Goal: Answer question/provide support: Answer question/provide support

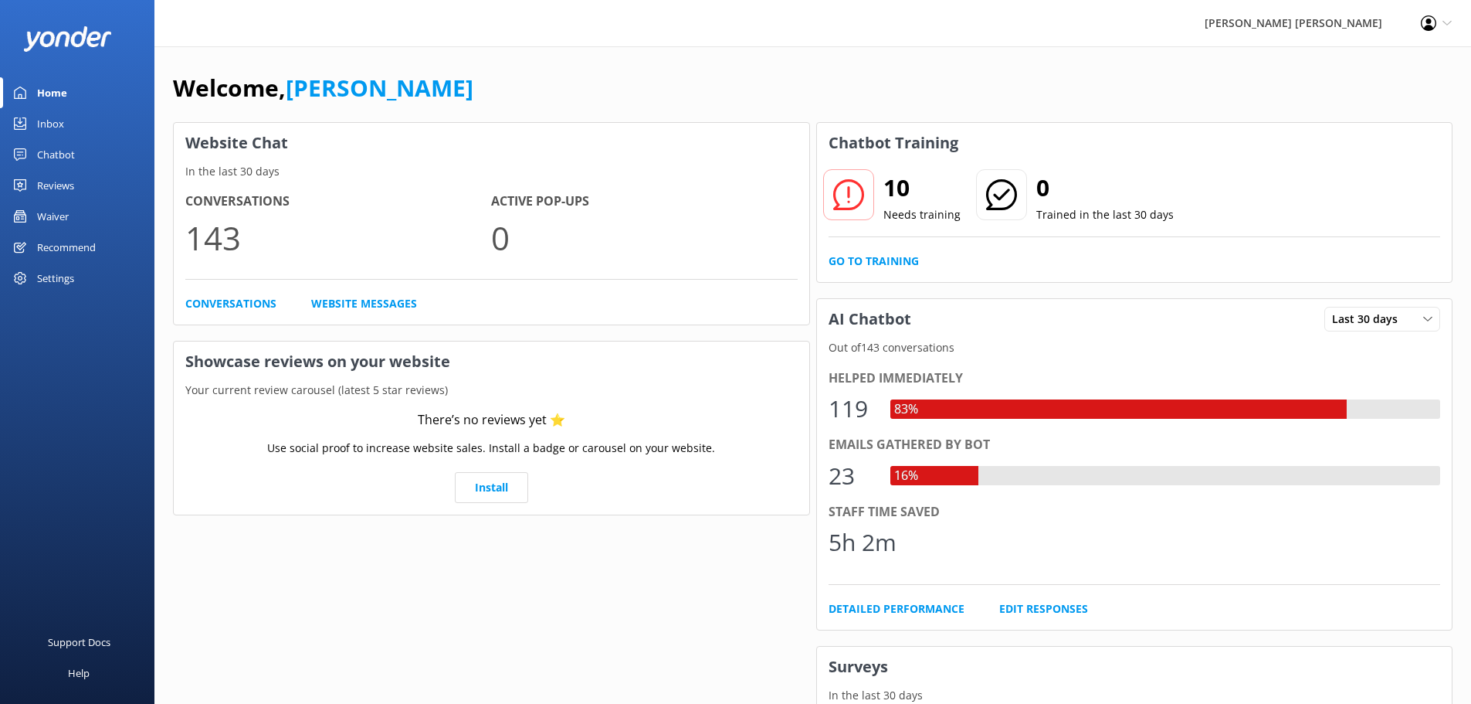
click at [64, 152] on div "Chatbot" at bounding box center [56, 154] width 38 height 31
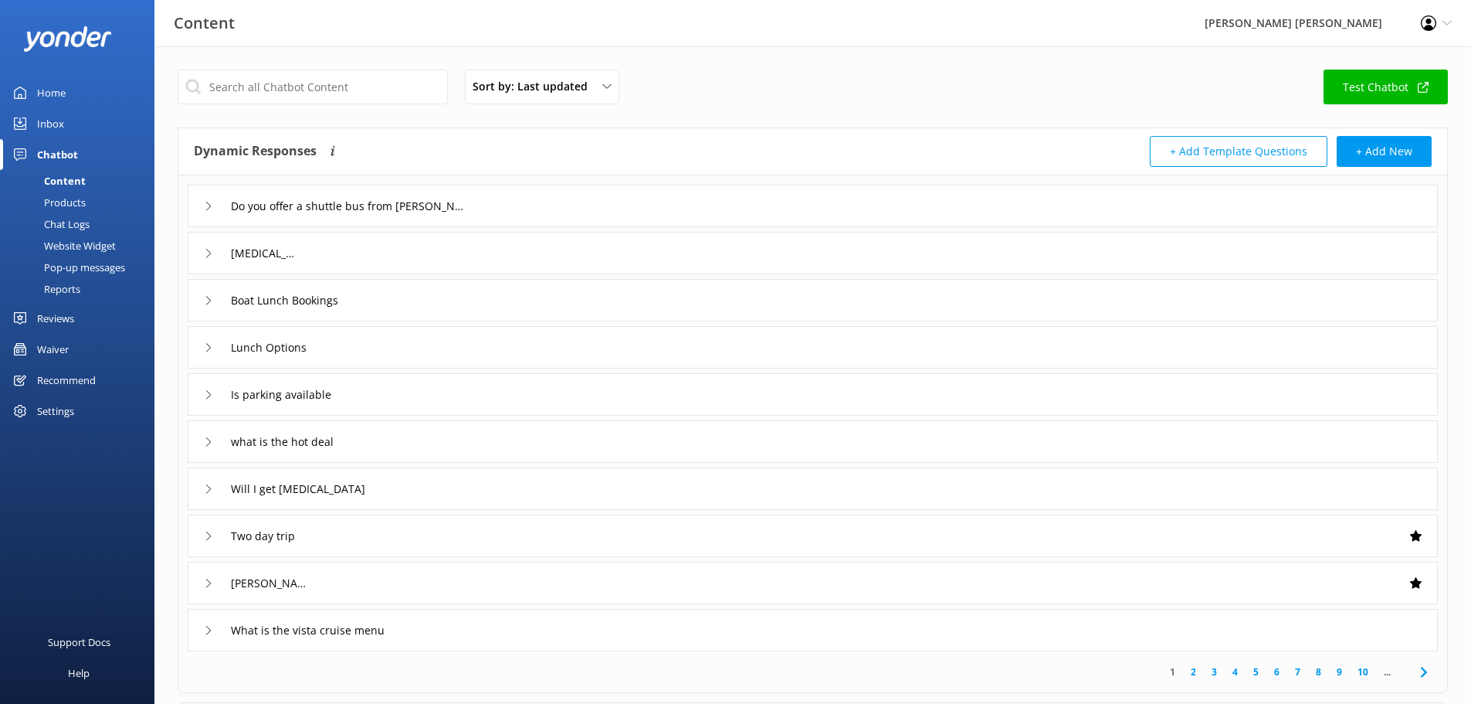
click at [52, 124] on div "Inbox" at bounding box center [50, 123] width 27 height 31
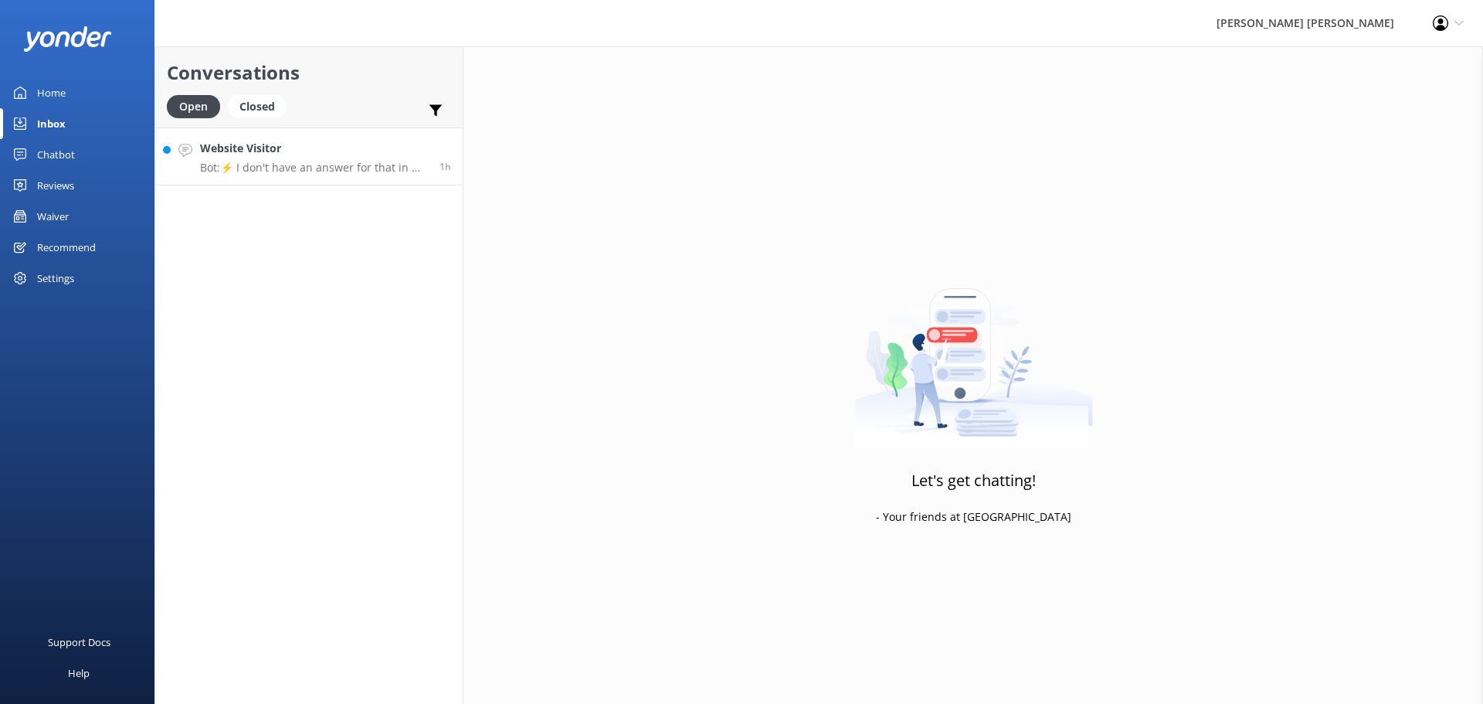
click at [253, 171] on p "Bot: ⚡ I don't have an answer for that in my knowledge base. Please try and rep…" at bounding box center [314, 168] width 228 height 14
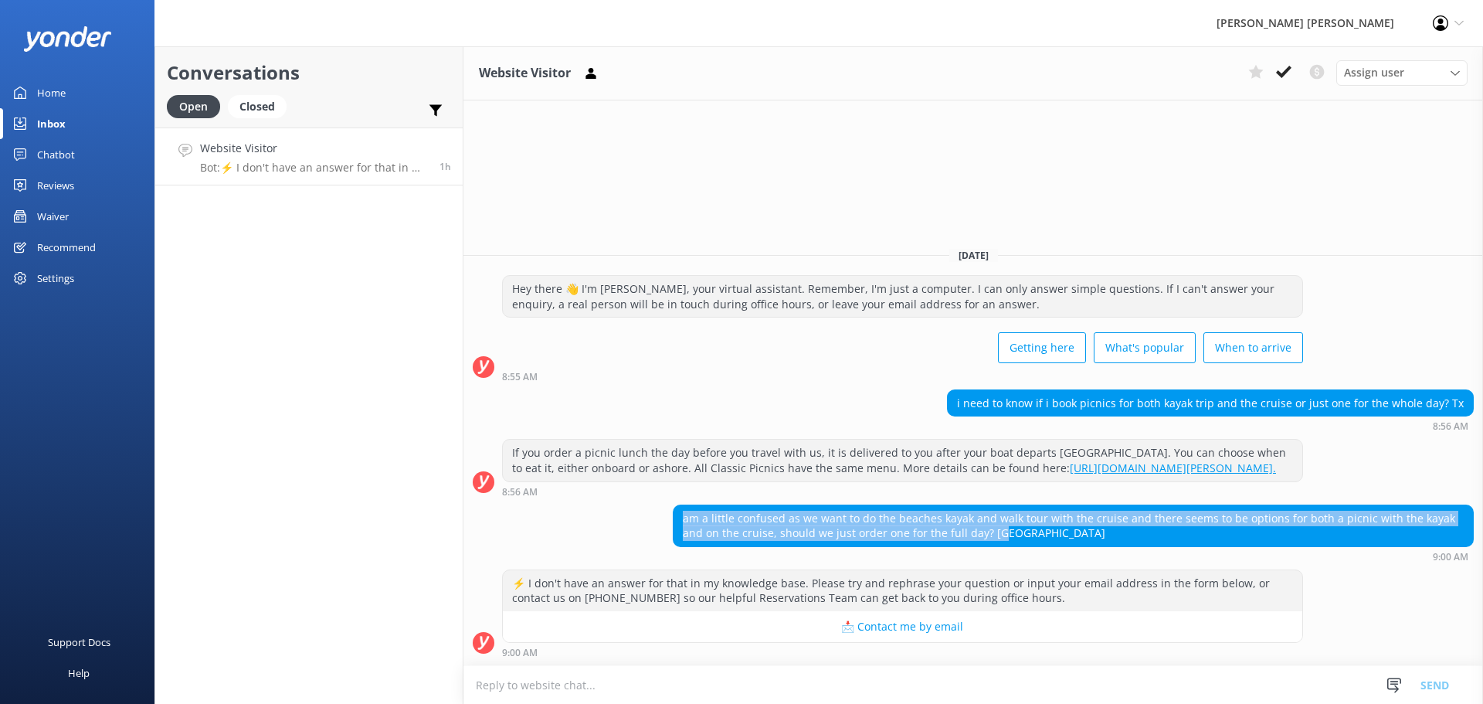
drag, startPoint x: 1043, startPoint y: 538, endPoint x: 640, endPoint y: 520, distance: 404.3
click at [640, 520] on div "am a little confused as we want to do the beaches kayak and walk tour with the …" at bounding box center [973, 532] width 1020 height 57
copy div "am a little confused as we want to do the beaches kayak and walk tour with the …"
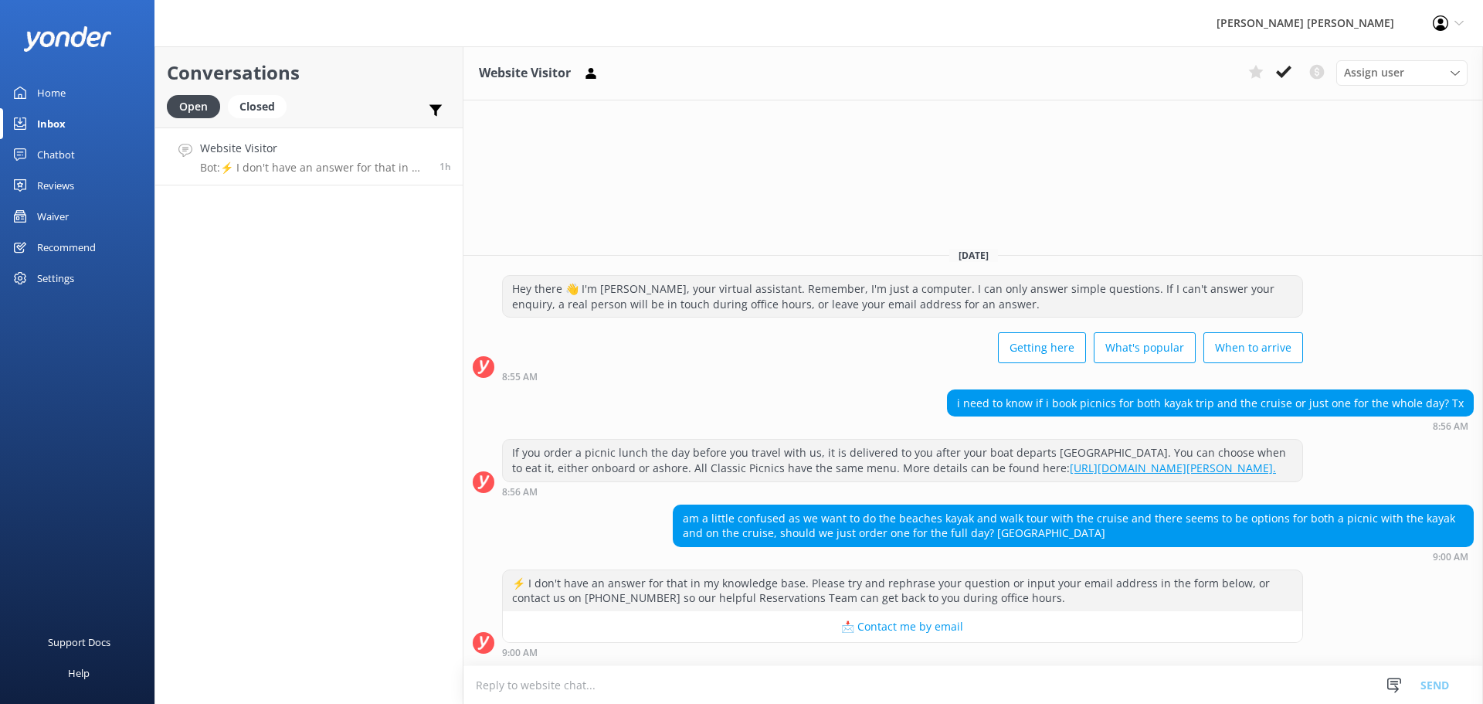
click at [587, 653] on div "9:00 AM" at bounding box center [902, 651] width 801 height 11
click at [540, 684] on textarea at bounding box center [973, 685] width 1020 height 38
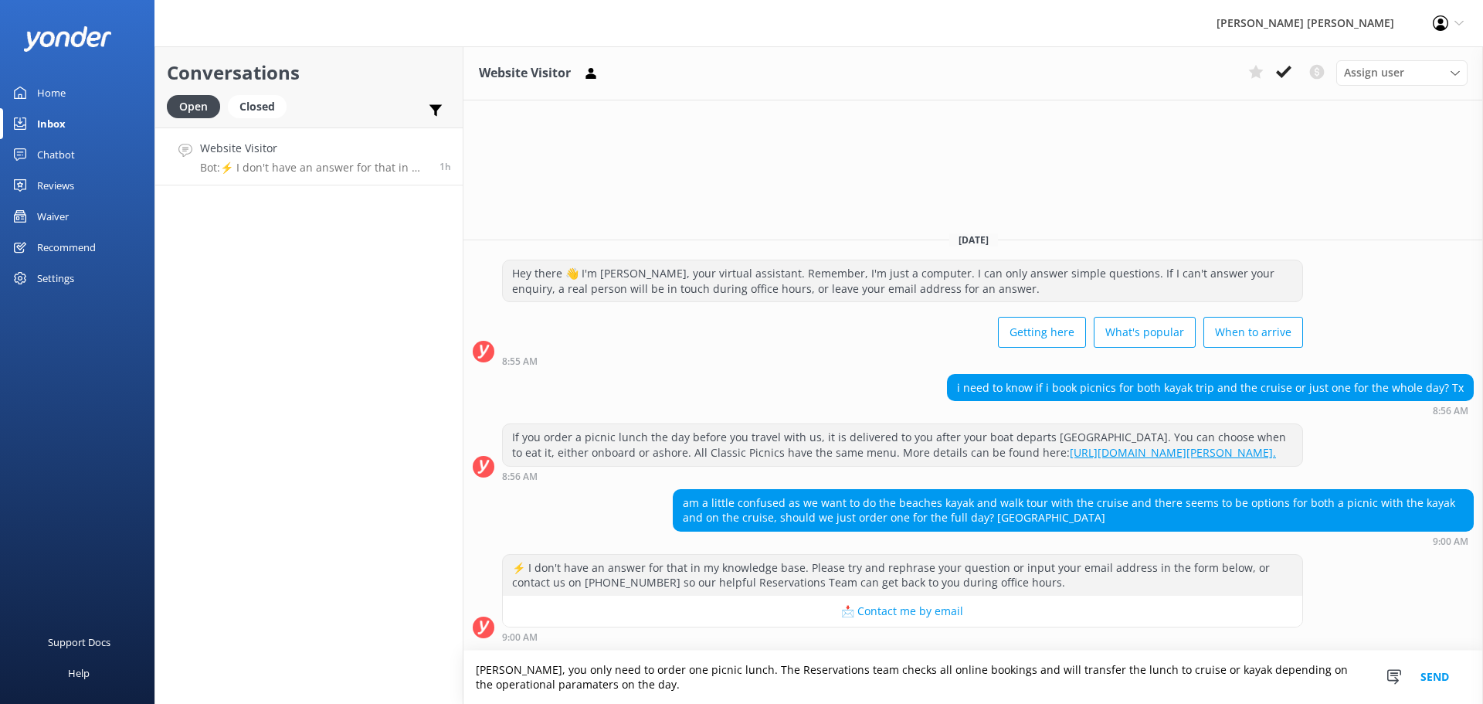
click at [513, 683] on textarea "[PERSON_NAME], you only need to order one picnic lunch. The Reservations team c…" at bounding box center [973, 676] width 1020 height 53
click at [616, 684] on textarea "[PERSON_NAME], you only need to order one picnic lunch. The Reservations team c…" at bounding box center [973, 676] width 1020 height 53
drag, startPoint x: 616, startPoint y: 687, endPoint x: 448, endPoint y: 673, distance: 168.1
click at [450, 673] on div "Conversations Open Closed Important Converted Assigned to me Unassigned Website…" at bounding box center [818, 374] width 1328 height 657
type textarea "[PERSON_NAME], you only need to order one picnic lunch. The Reservations team c…"
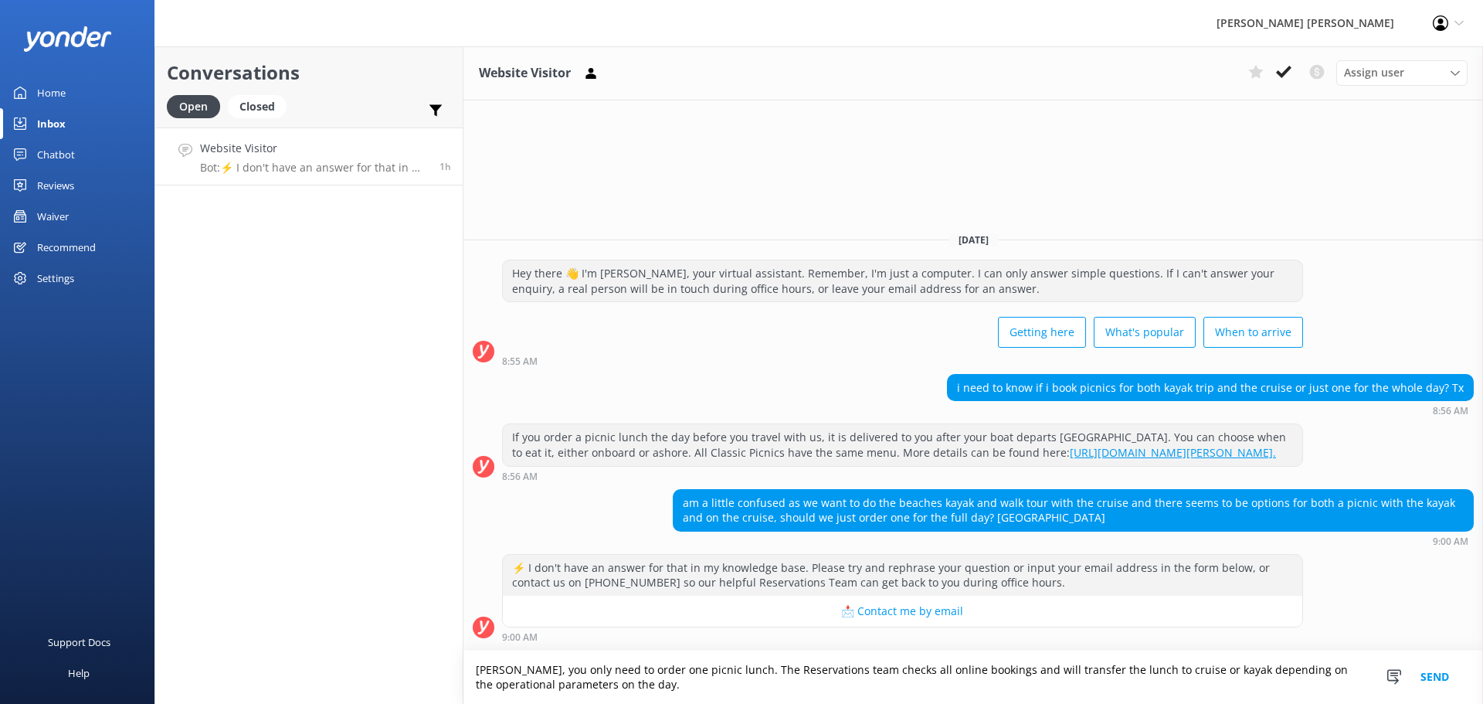
click at [1330, 590] on div "⚡ I don't have an answer for that in my knowledge base. Please try and rephrase…" at bounding box center [973, 598] width 1020 height 88
click at [1426, 674] on button "Send" at bounding box center [1435, 676] width 58 height 53
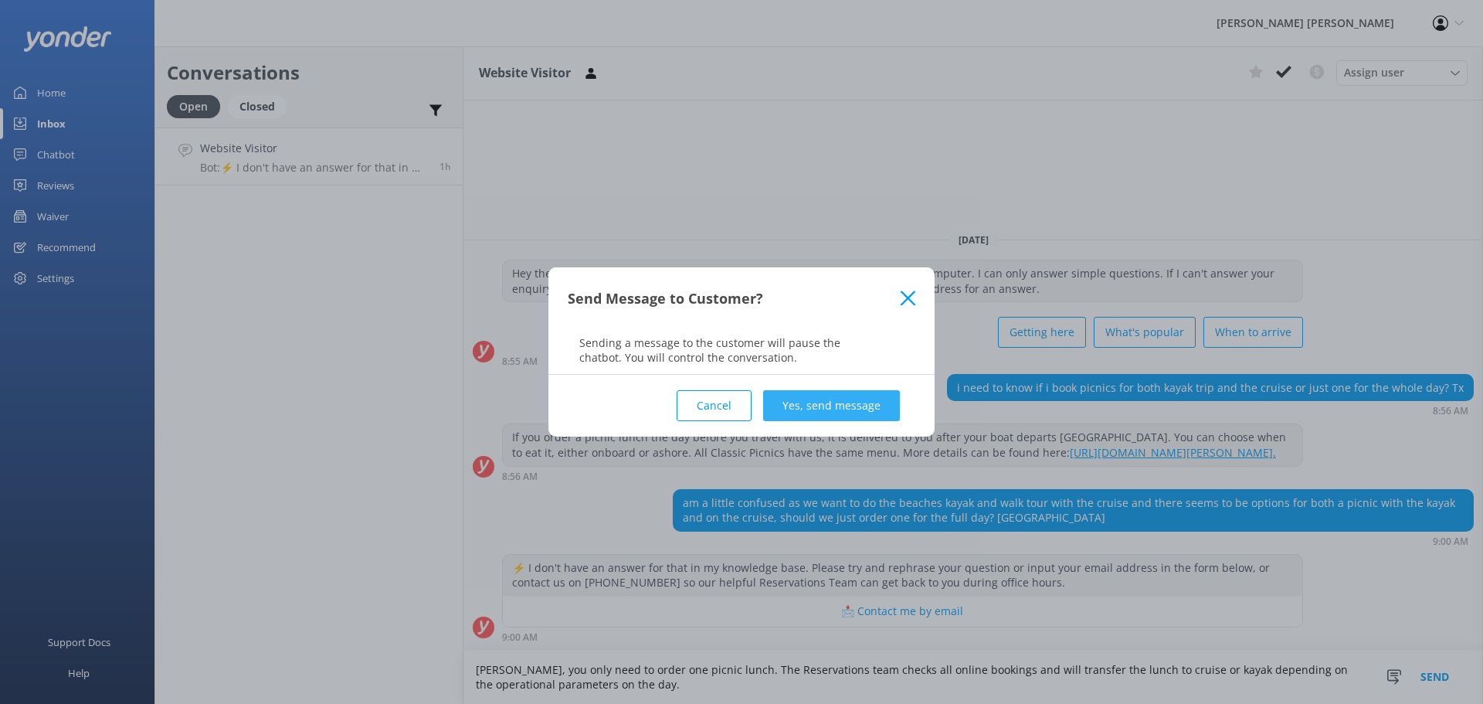
click at [819, 409] on button "Yes, send message" at bounding box center [831, 405] width 137 height 31
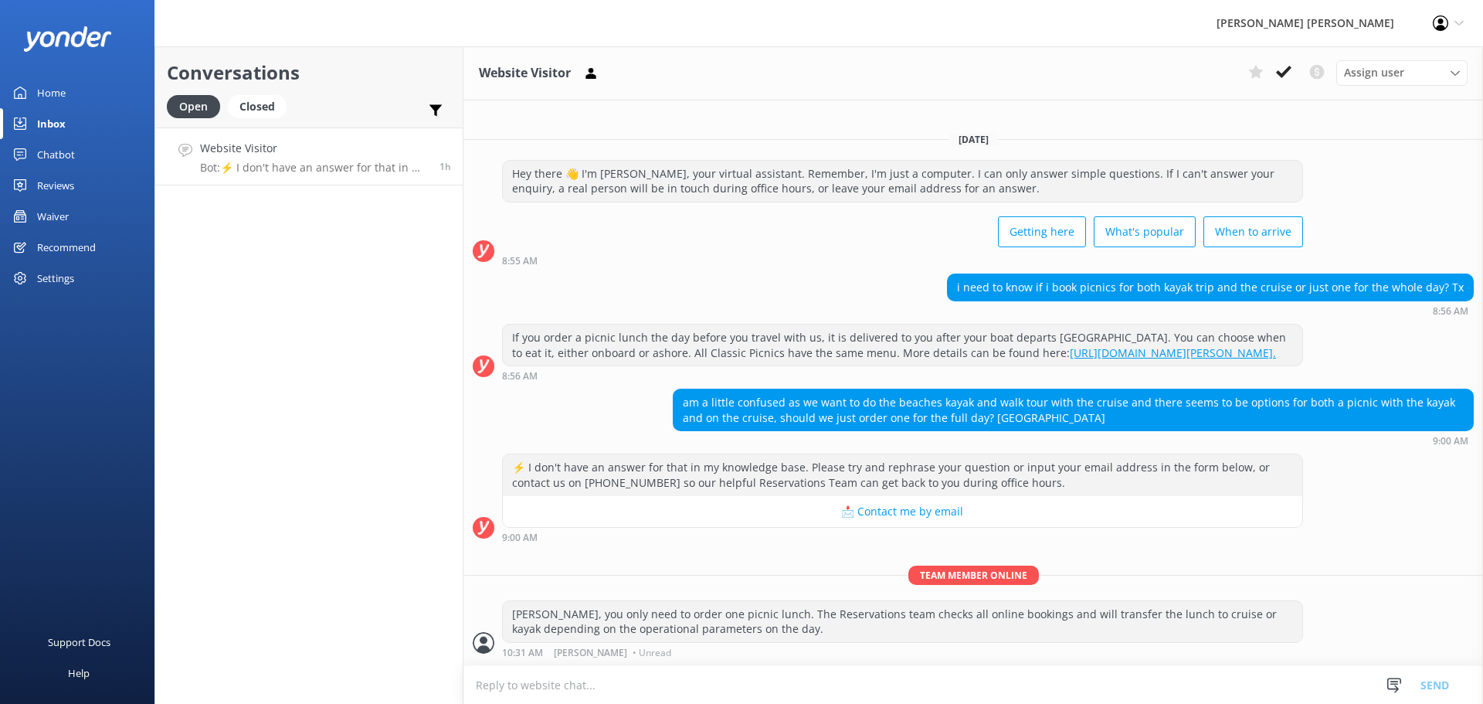
click at [293, 165] on p "Bot: ⚡ I don't have an answer for that in my knowledge base. Please try and rep…" at bounding box center [314, 168] width 228 height 14
click at [1283, 73] on use at bounding box center [1283, 72] width 15 height 12
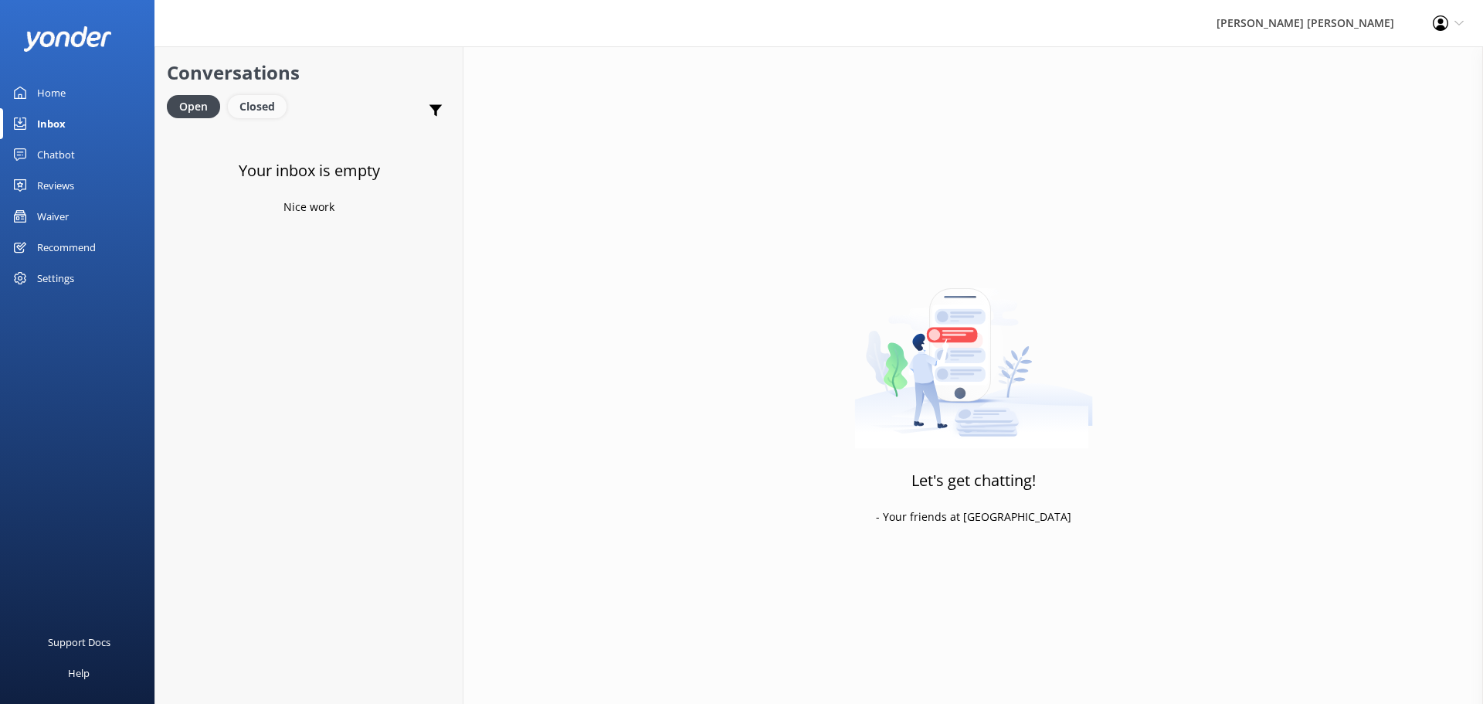
click at [255, 107] on div "Closed" at bounding box center [257, 106] width 59 height 23
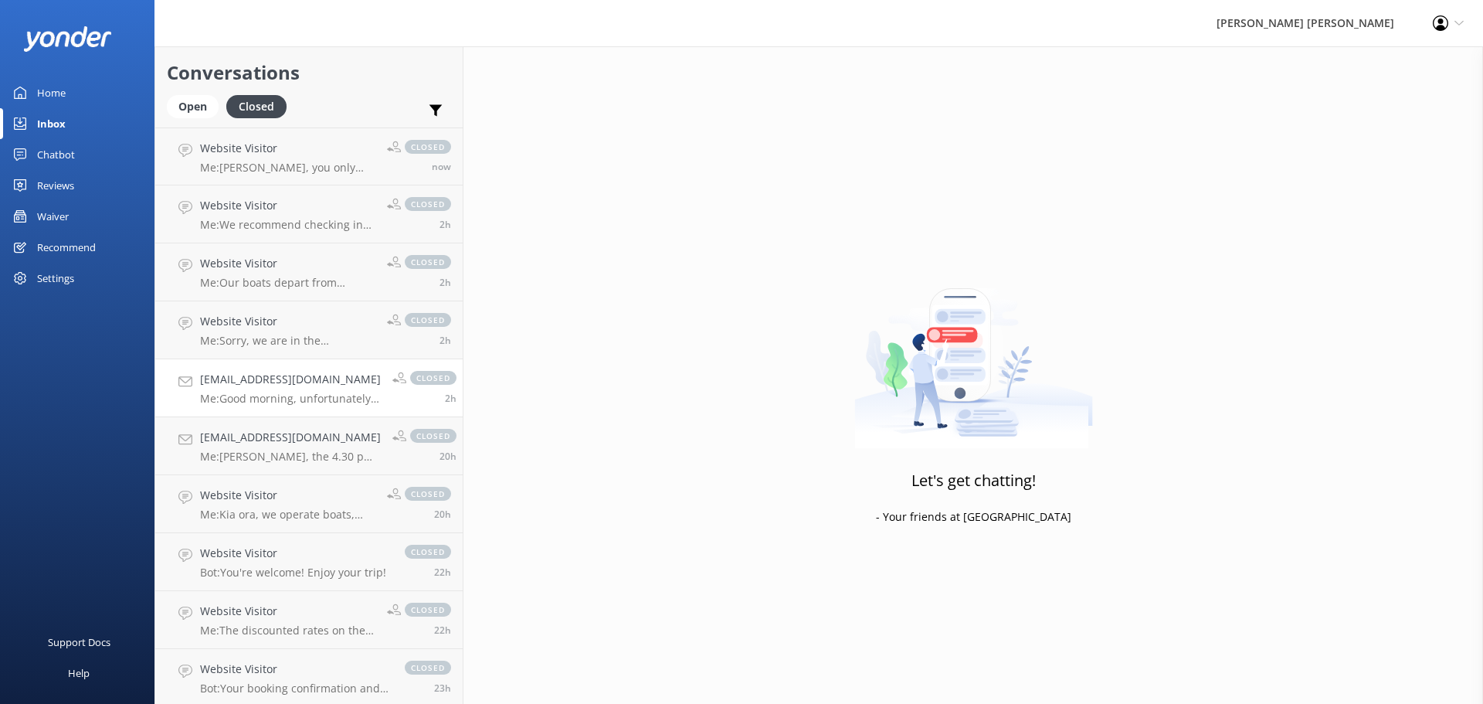
click at [256, 397] on p "Me: Good morning, unfortunately our emails to you seem to be bouncing back or g…" at bounding box center [290, 399] width 181 height 14
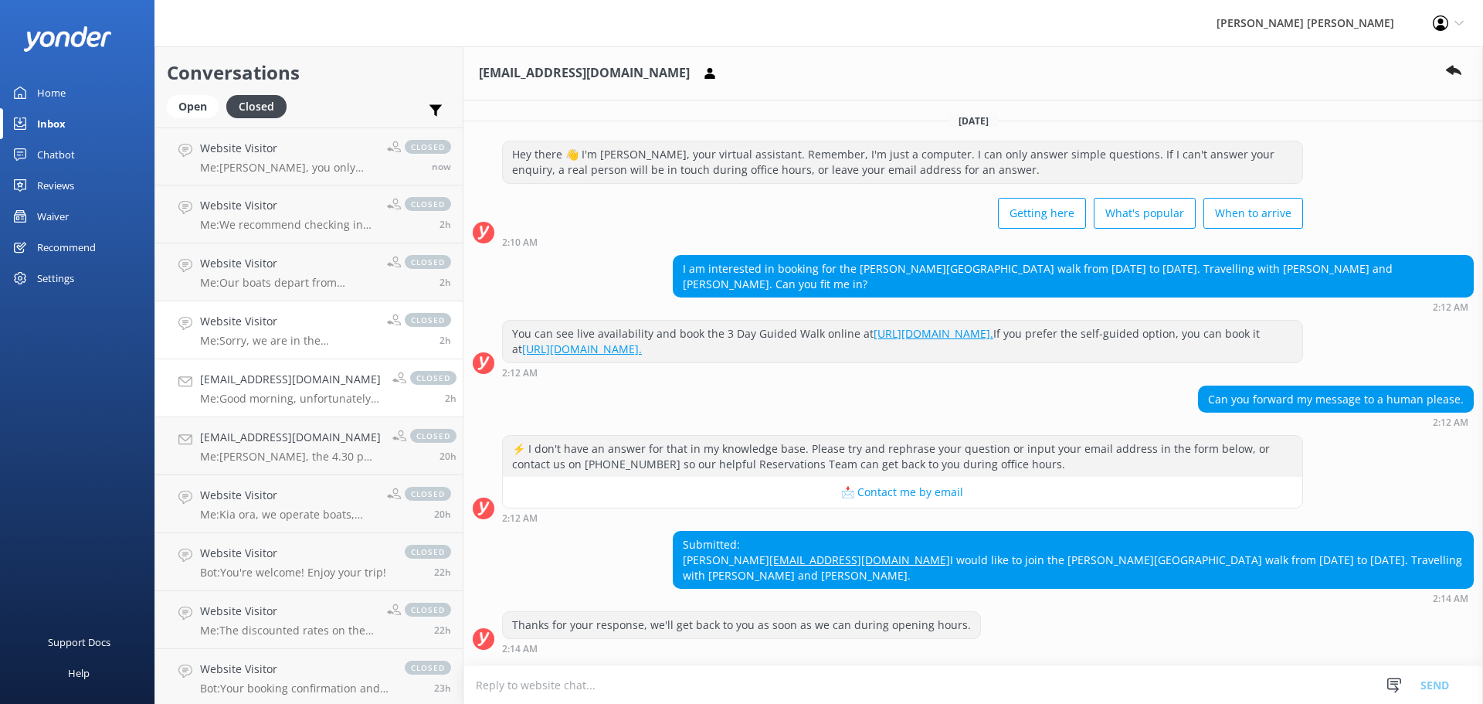
scroll to position [556, 0]
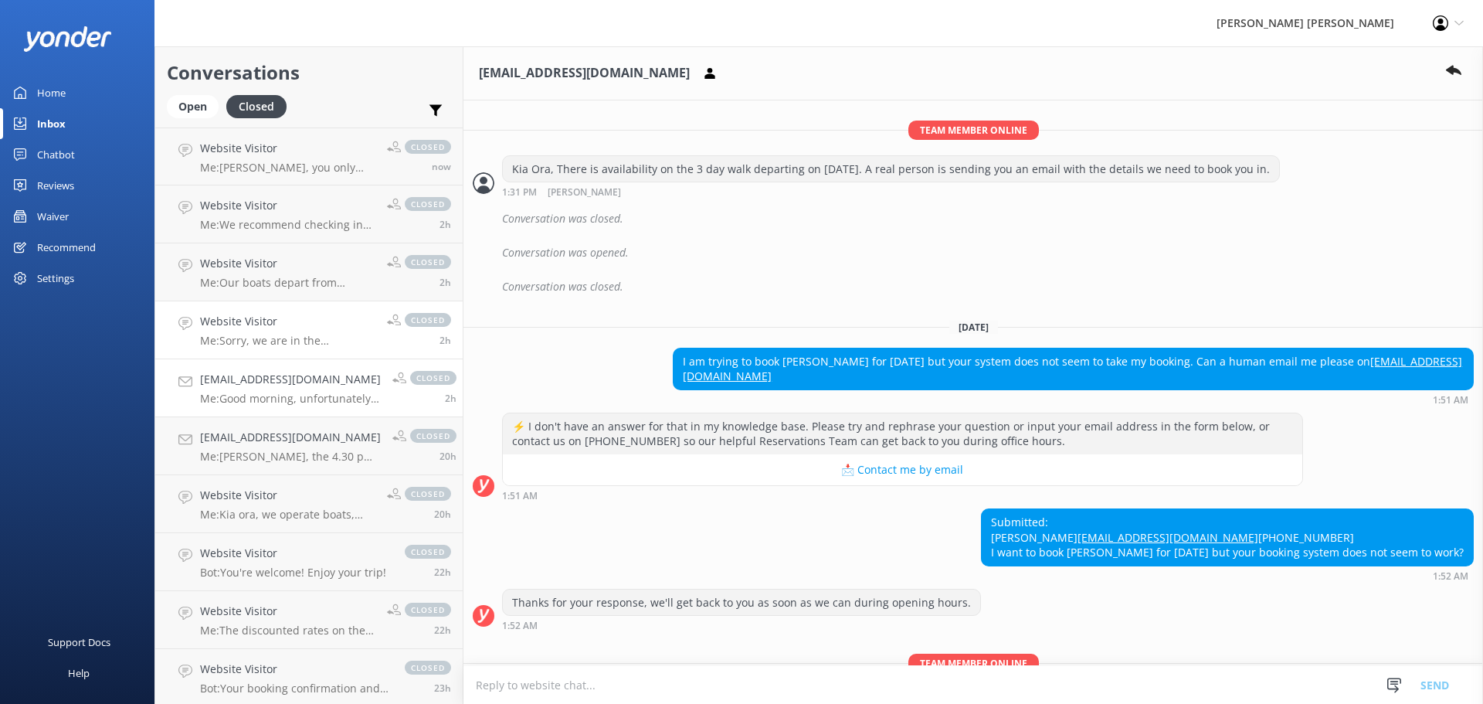
click at [254, 343] on p "Me: Sorry, we are in the [GEOGRAPHIC_DATA]." at bounding box center [287, 341] width 175 height 14
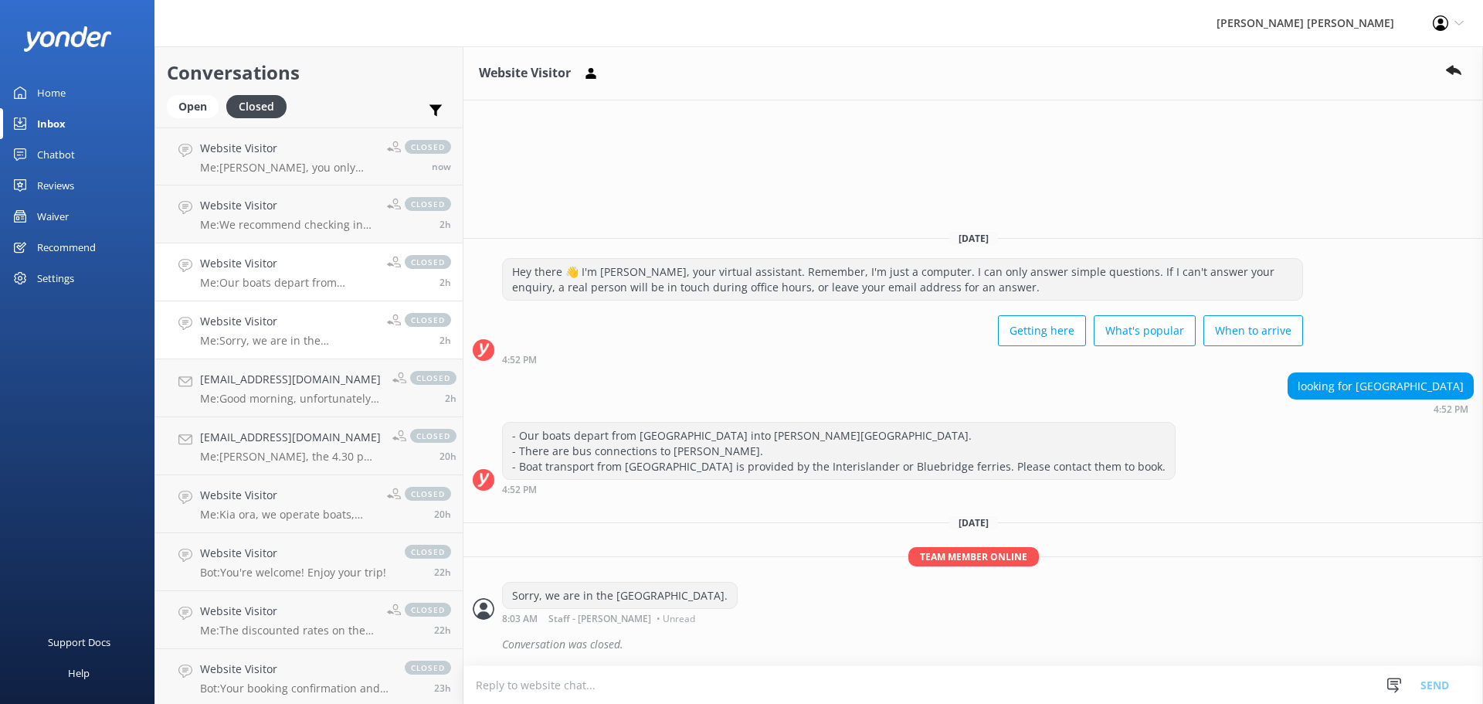
click at [260, 286] on p "Me: Our boats depart from [GEOGRAPHIC_DATA], which is about an hour's drive fro…" at bounding box center [287, 283] width 175 height 14
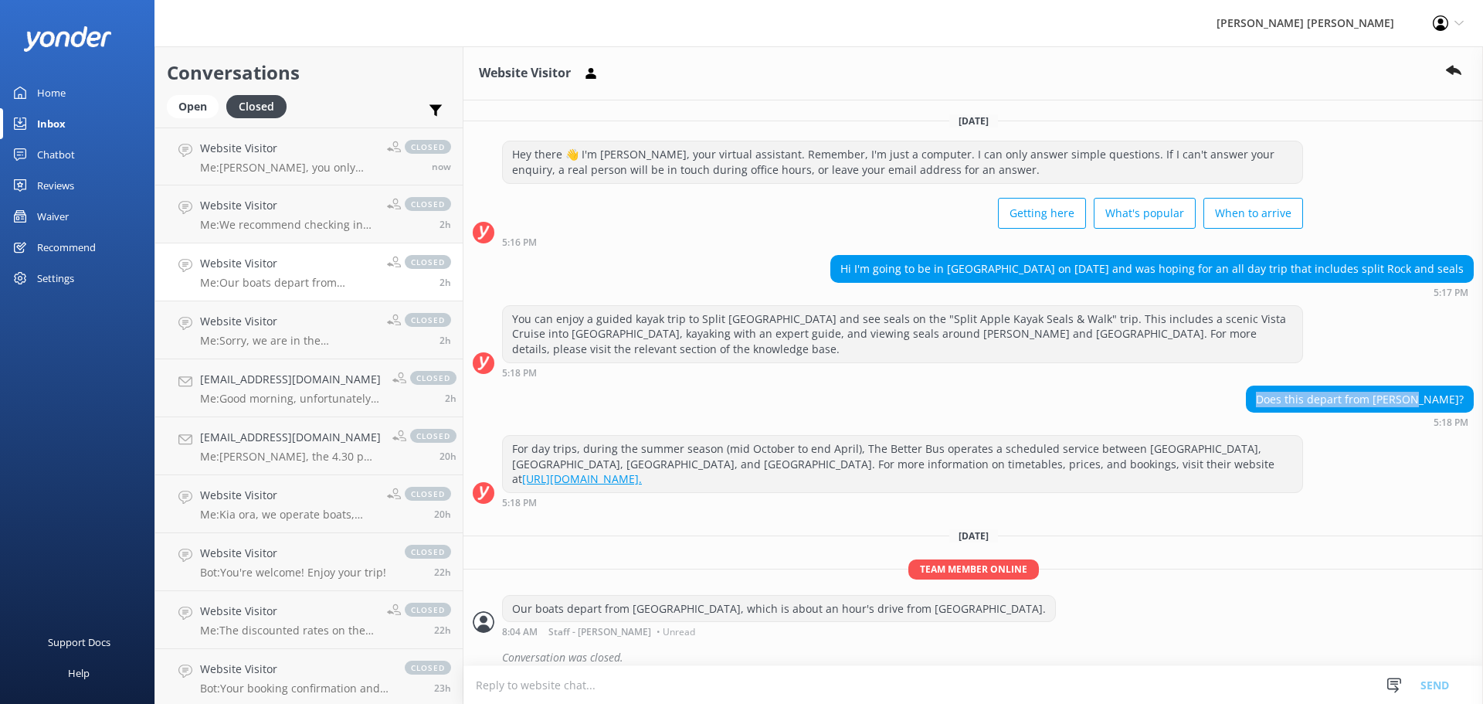
drag, startPoint x: 1464, startPoint y: 402, endPoint x: 1294, endPoint y: 406, distance: 170.7
click at [1294, 406] on div "Does this depart from [PERSON_NAME]? 5:18 PM" at bounding box center [973, 406] width 1020 height 42
copy div "Does this depart from [PERSON_NAME]?"
click at [282, 345] on p "Me: Sorry, we are in the [GEOGRAPHIC_DATA]." at bounding box center [287, 341] width 175 height 14
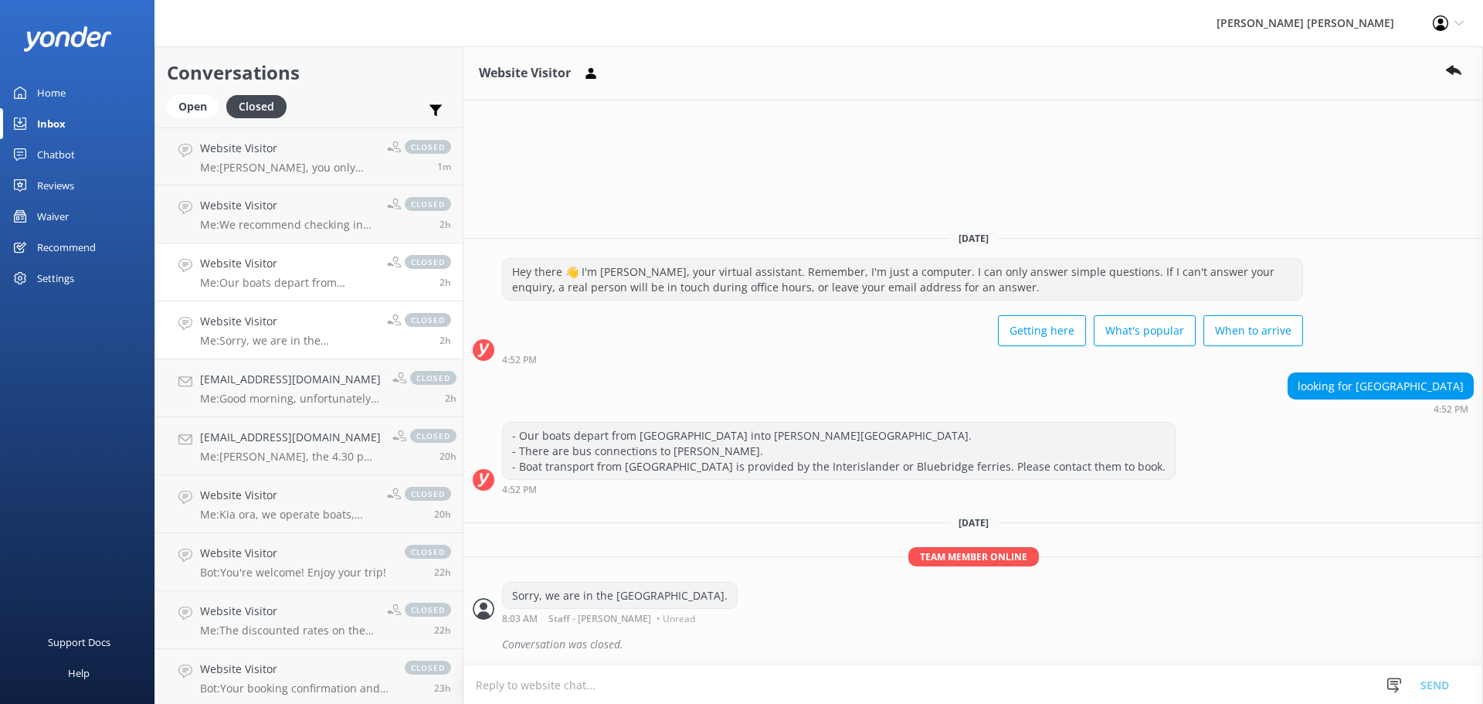
click at [269, 282] on p "Me: Our boats depart from [GEOGRAPHIC_DATA], which is about an hour's drive fro…" at bounding box center [287, 283] width 175 height 14
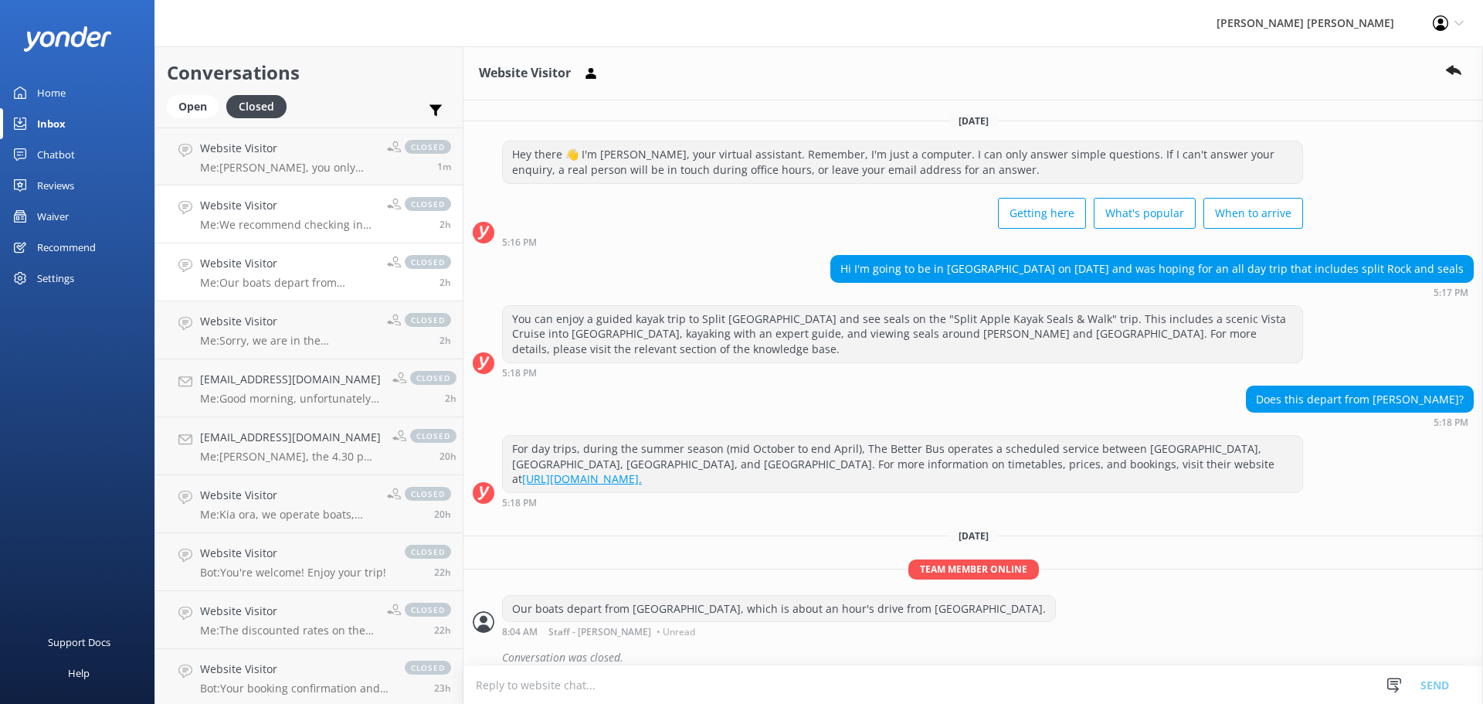
click at [269, 226] on p "Me: We recommend checking in at our Kaiteriteri Ticket Office to collect your t…" at bounding box center [287, 225] width 175 height 14
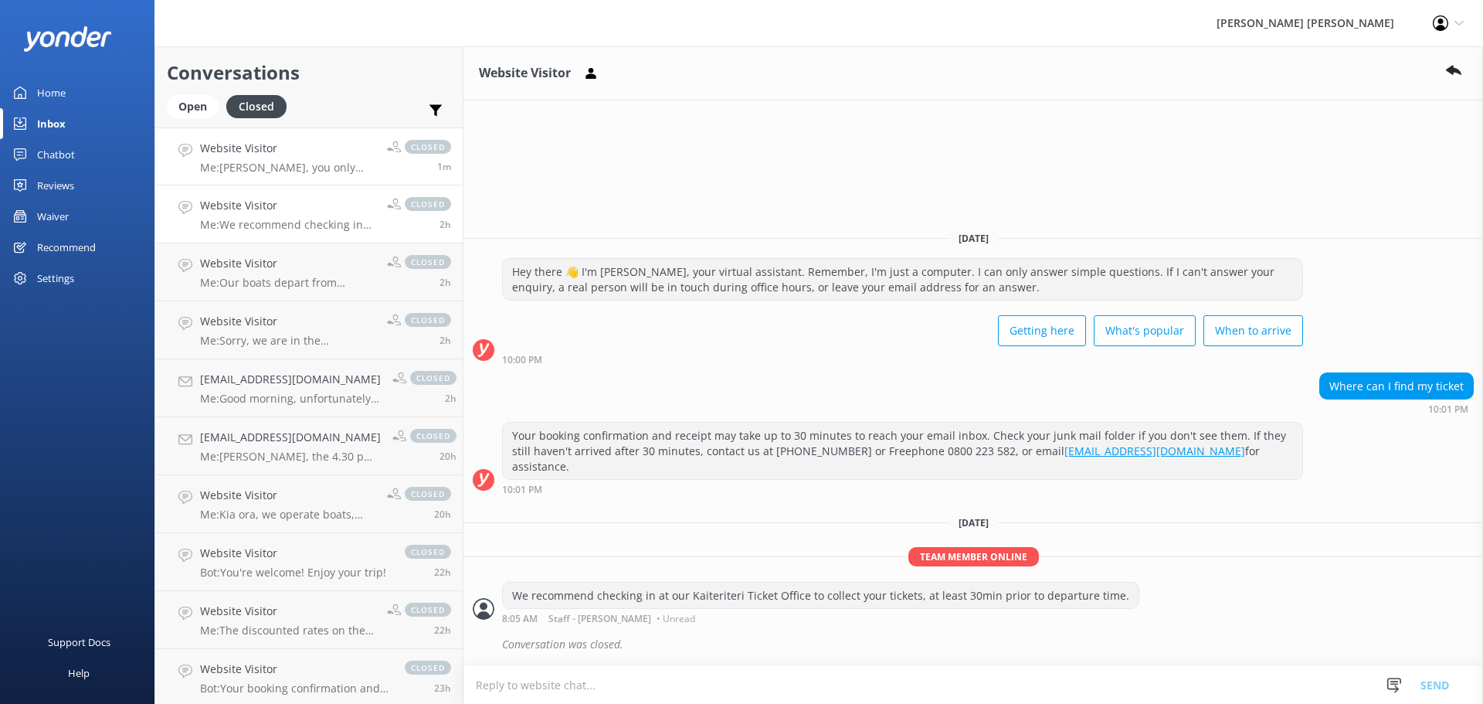
click at [275, 172] on p "Me: [PERSON_NAME], you only need to order one picnic lunch. The Reservations te…" at bounding box center [287, 168] width 175 height 14
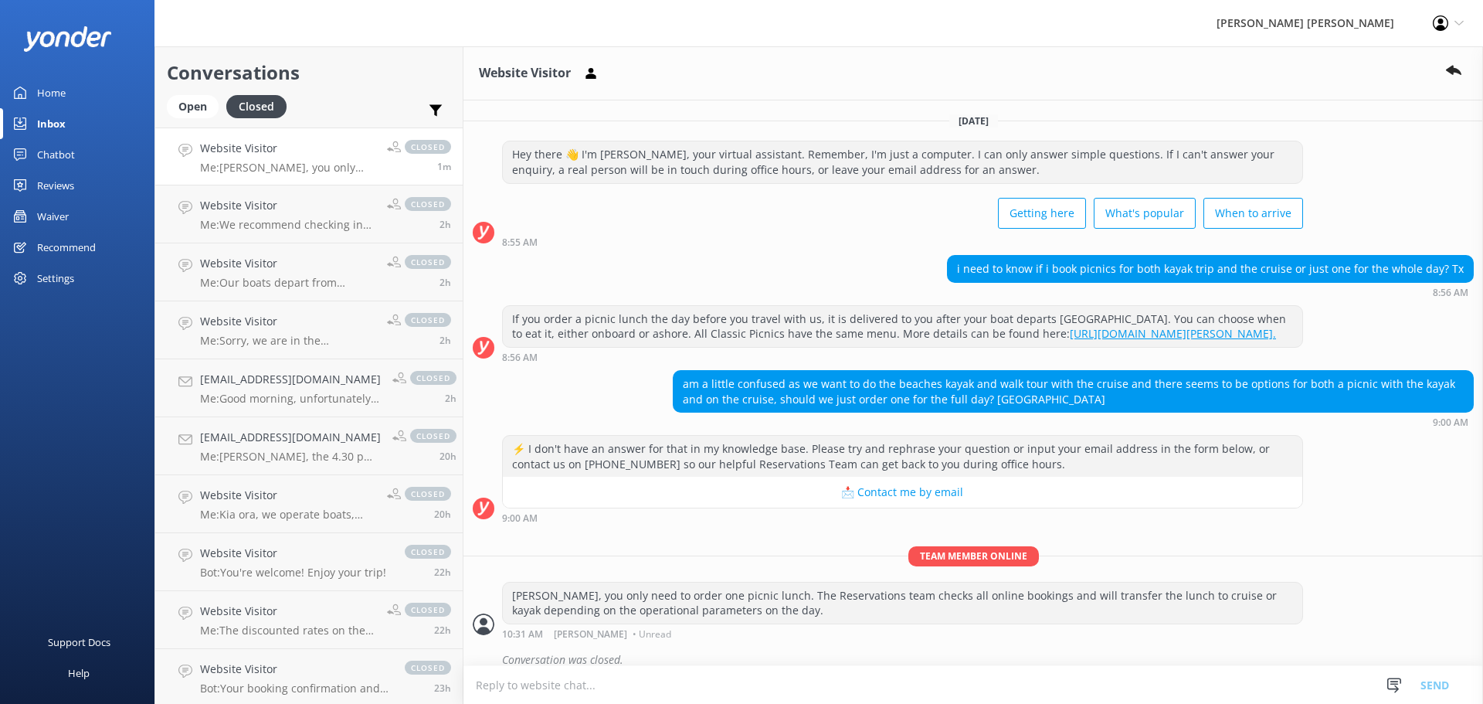
scroll to position [30, 0]
